Goal: Transaction & Acquisition: Obtain resource

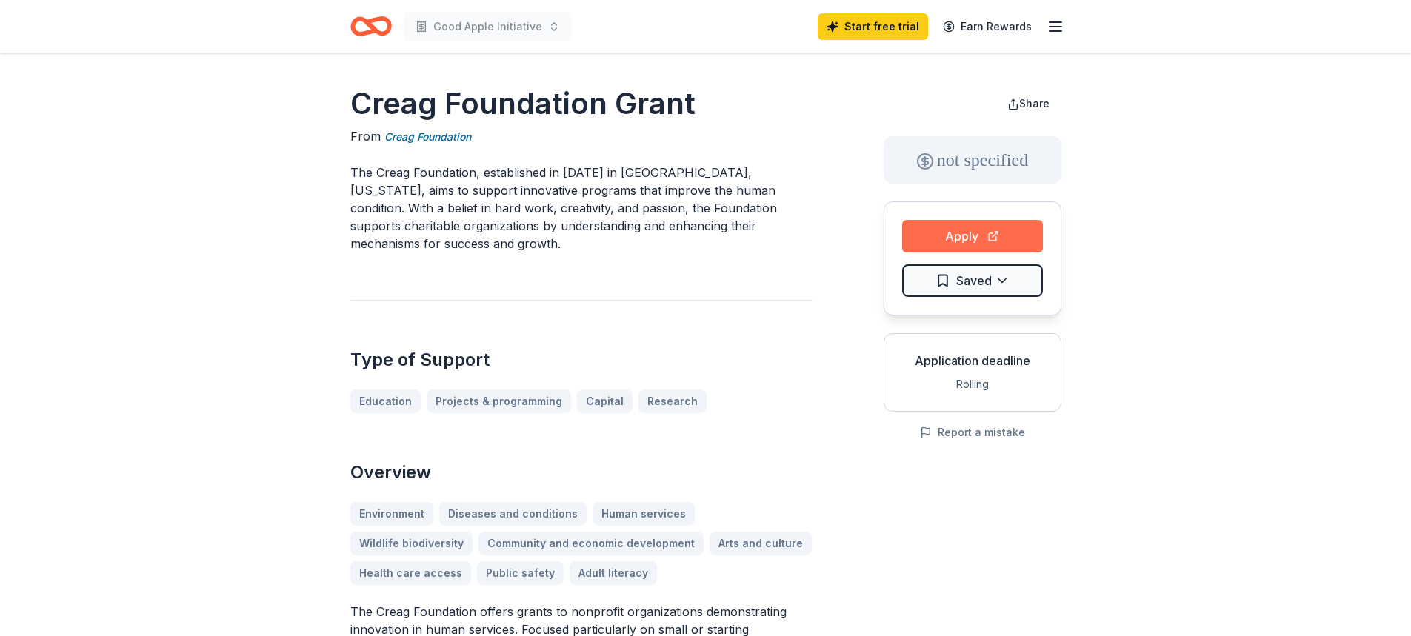
click at [981, 231] on button "Apply" at bounding box center [972, 236] width 141 height 33
